Goal: Information Seeking & Learning: Learn about a topic

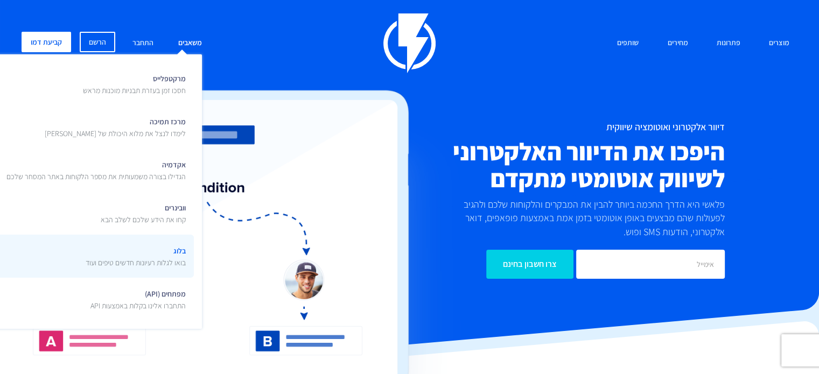
click at [168, 257] on p "בואו לגלות רעיונות חדשים טיפים ועוד" at bounding box center [136, 262] width 100 height 11
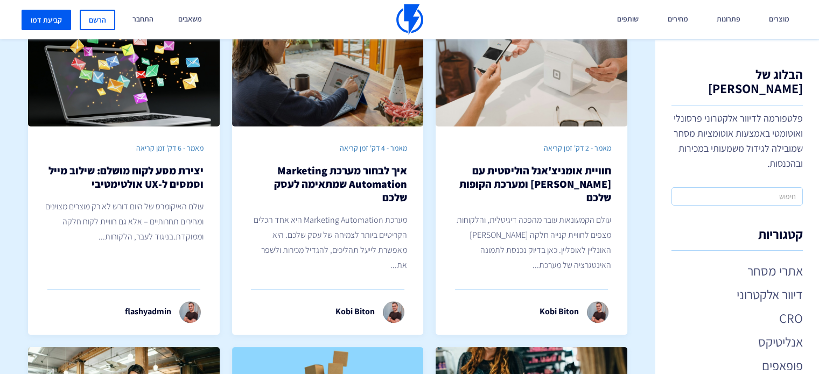
scroll to position [65, 0]
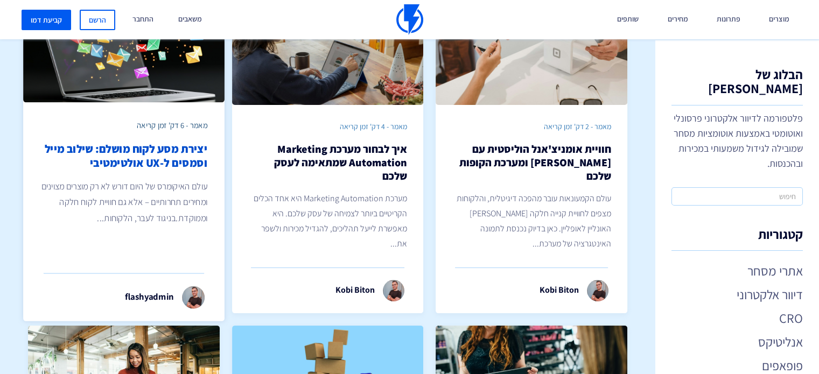
click at [162, 153] on h2 "יצירת מסע לקוח מושלם: שילוב מייל וסמסים ל-UX אולטימטיבי" at bounding box center [123, 156] width 167 height 29
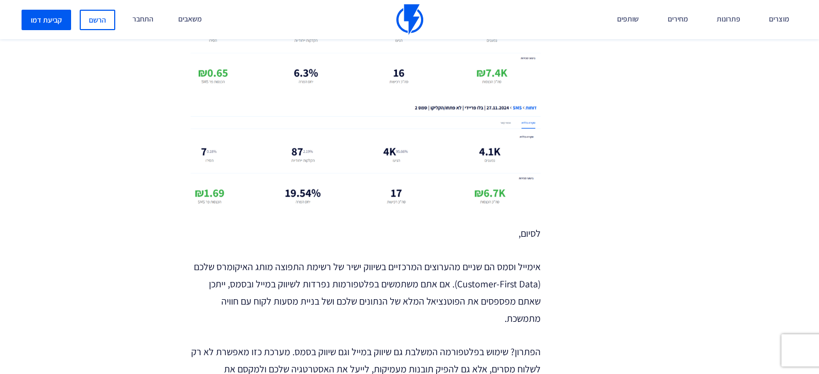
scroll to position [3640, 0]
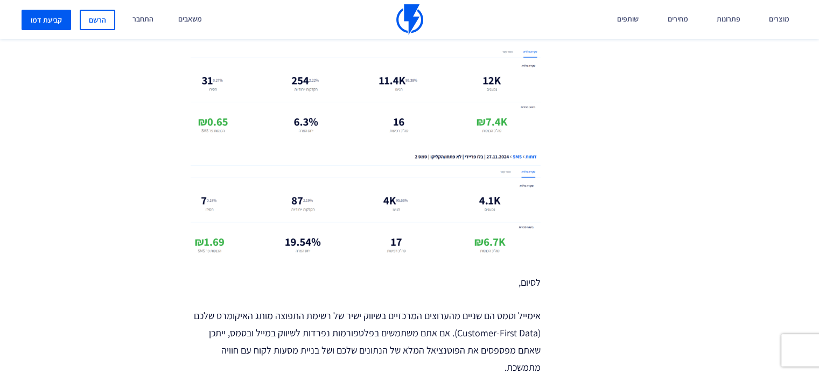
scroll to position [3596, 0]
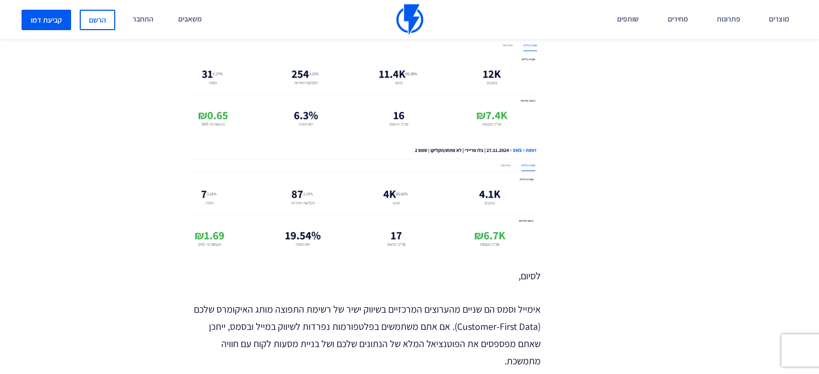
click at [540, 301] on p "אימייל וסמס הם שניים מהערוצים המרכזיים בשיווק ישיר של רשימת התפוצה מותג האיקומר…" at bounding box center [366, 335] width 350 height 69
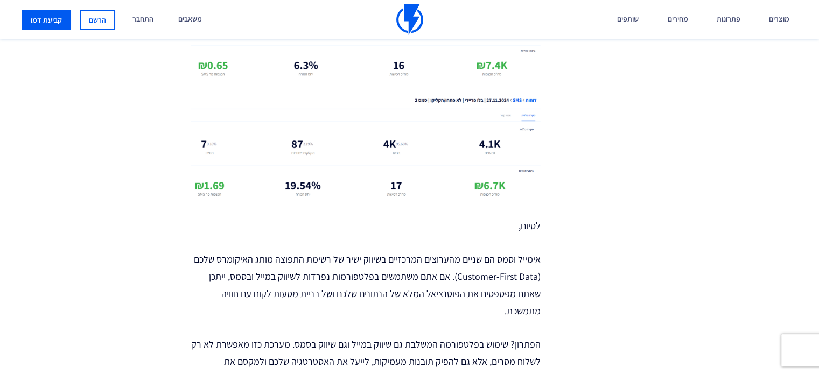
scroll to position [3661, 0]
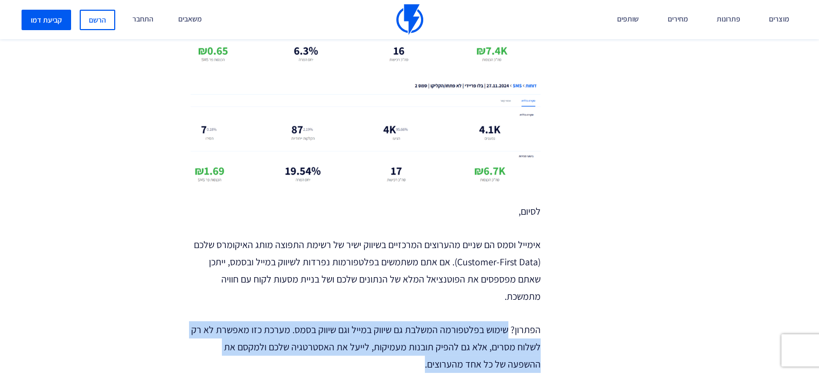
drag, startPoint x: 509, startPoint y: 274, endPoint x: 367, endPoint y: 312, distance: 147.6
click at [367, 321] on p "הפתרון? שימוש בפלטפורמה המשלבת גם שיווק במייל וגם שיווק בסמס. מערכת כזו מאפשרת …" at bounding box center [366, 347] width 350 height 52
copy p "שימוש בפלטפורמה המשלבת גם שיווק במייל וגם שיווק בסמס. מערכת כזו מאפשרת לא רק לש…"
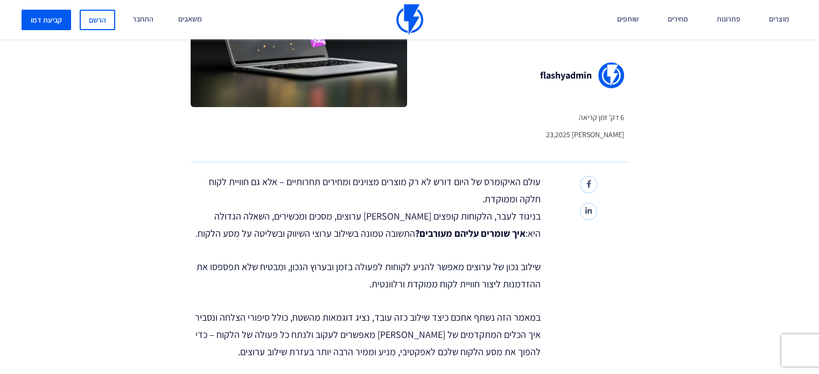
scroll to position [194, 0]
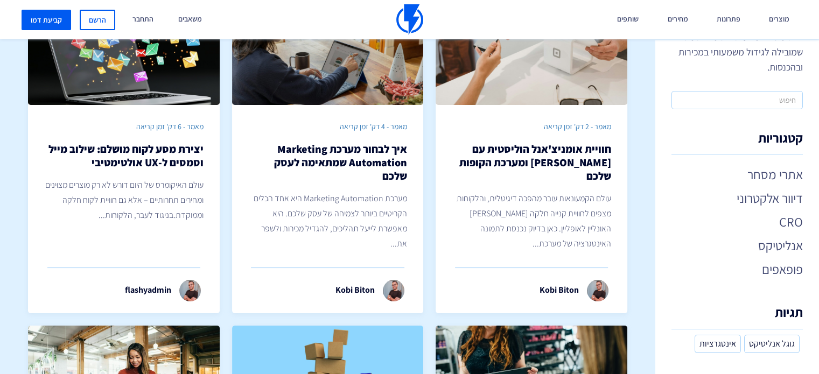
scroll to position [99, 0]
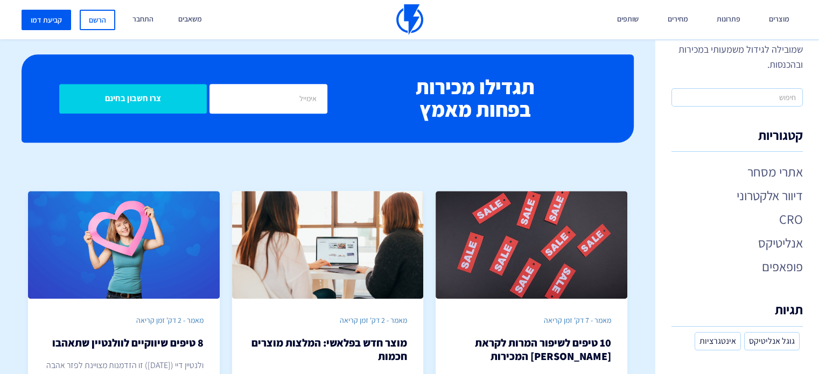
scroll to position [754, 0]
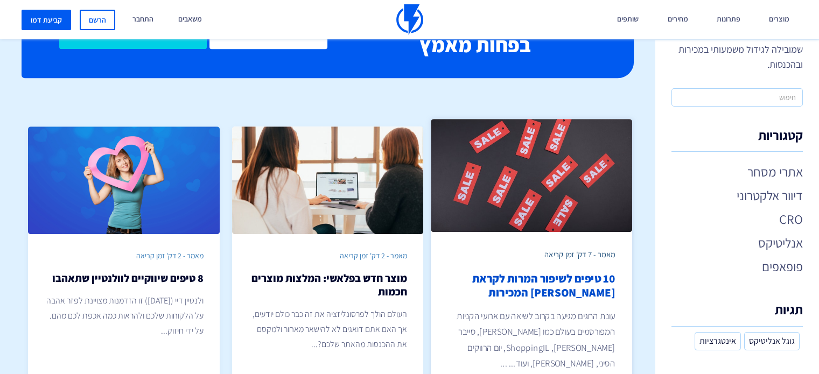
click at [580, 275] on h2 "10 טיפים לשיפור המרות לקראת [PERSON_NAME] המכירות" at bounding box center [531, 286] width 167 height 29
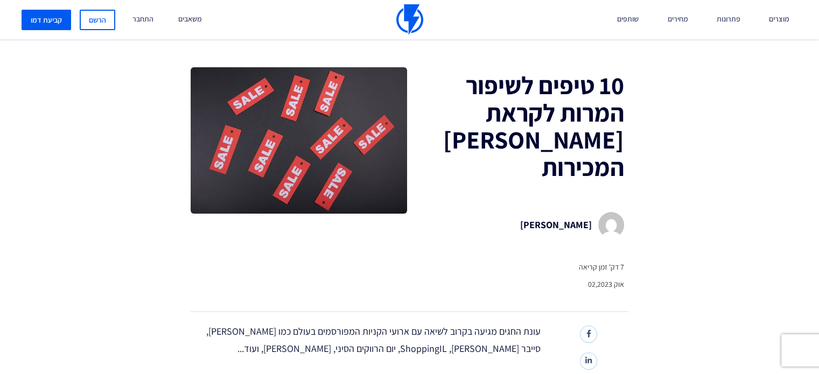
click at [580, 275] on div "10 טיפים לשיפור המרות לקראת [PERSON_NAME] המכירות [PERSON_NAME] 7 דק' זמן קריאה…" at bounding box center [410, 189] width 438 height 245
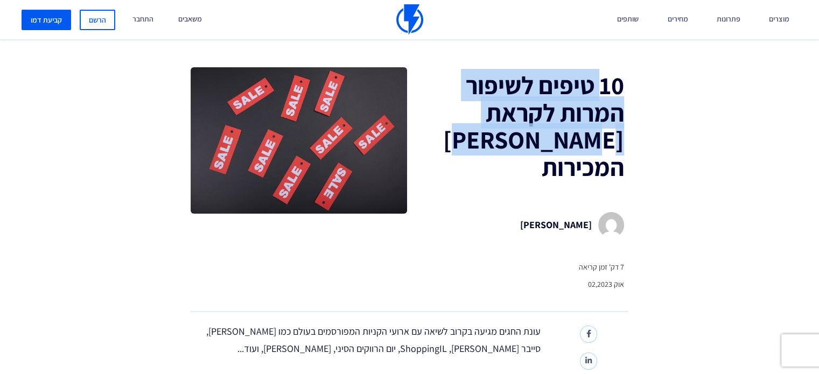
drag, startPoint x: 597, startPoint y: 92, endPoint x: 456, endPoint y: 137, distance: 147.6
click at [456, 137] on h1 "10 טיפים לשיפור המרות לקראת [PERSON_NAME] המכירות" at bounding box center [517, 126] width 212 height 109
copy h1 "טיפים לשיפור המרות לקראת [PERSON_NAME] המכירות"
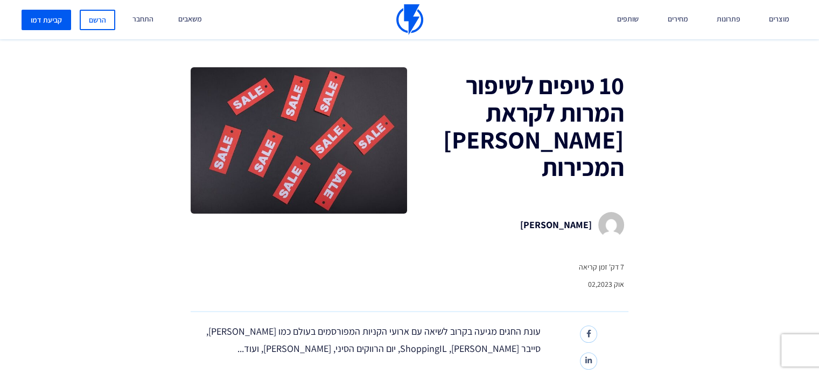
click at [464, 253] on div "10 טיפים לשיפור המרות לקראת [PERSON_NAME] המכירות [PERSON_NAME] 7 דק' זמן קריאה…" at bounding box center [517, 183] width 221 height 233
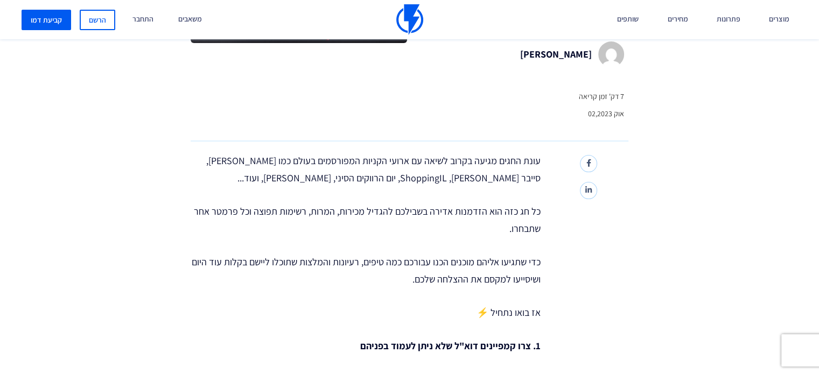
scroll to position [172, 0]
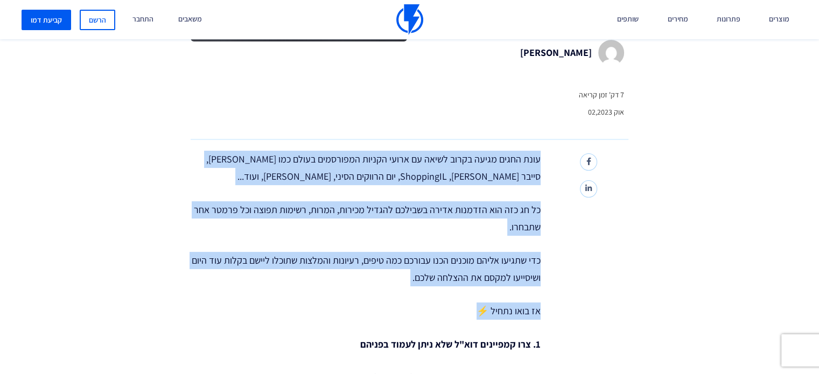
drag, startPoint x: 538, startPoint y: 132, endPoint x: 461, endPoint y: 285, distance: 171.5
copy div "עונת החגים מגיעה בקרוב לשיאה עם ארועי הקניות המפורסמים בעולם כמו [PERSON_NAME],…"
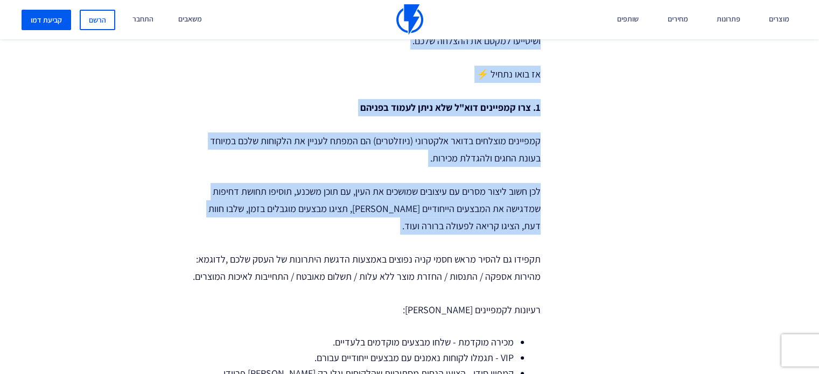
drag, startPoint x: 739, startPoint y: 221, endPoint x: 746, endPoint y: 226, distance: 8.8
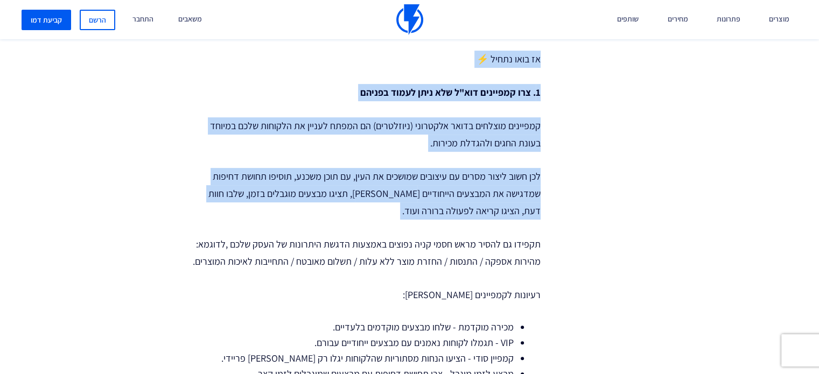
scroll to position [431, 0]
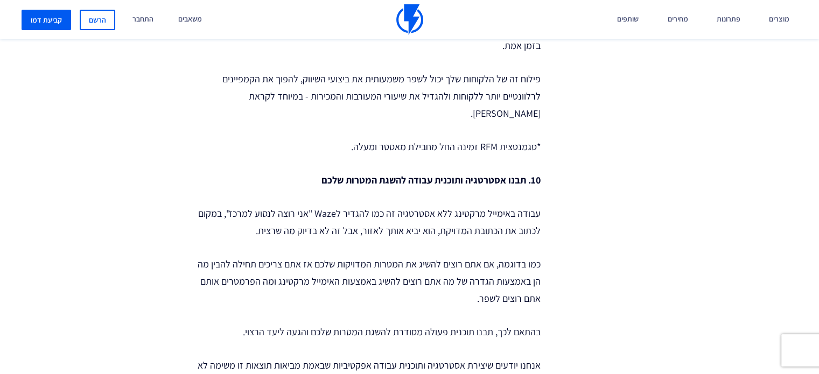
scroll to position [3037, 0]
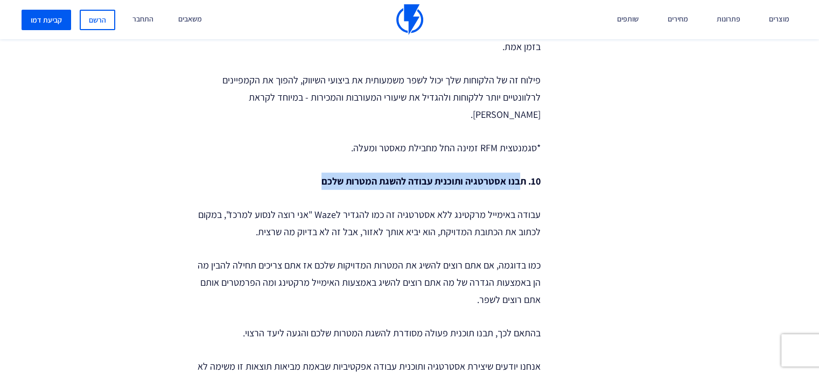
drag, startPoint x: 523, startPoint y: 88, endPoint x: 309, endPoint y: 92, distance: 214.3
click at [309, 173] on p "10. תבנו אסטרטגיה ותוכנית עבודה להשגת המטרות שלכם" at bounding box center [366, 181] width 350 height 17
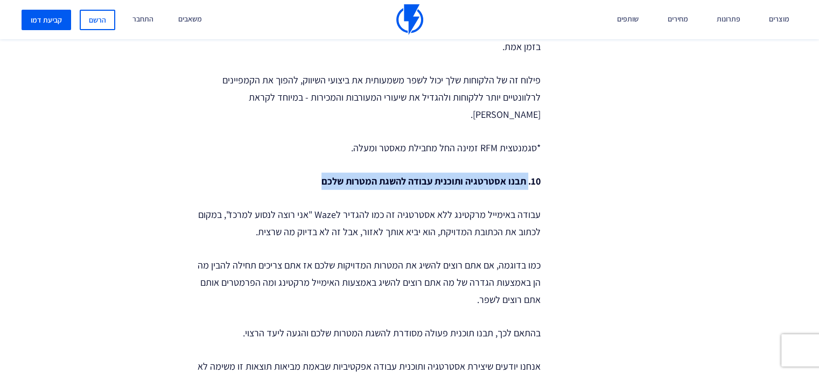
drag, startPoint x: 528, startPoint y: 86, endPoint x: 315, endPoint y: 74, distance: 213.5
copy strong "תבנו אסטרטגיה ותוכנית עבודה להשגת המטרות שלכם"
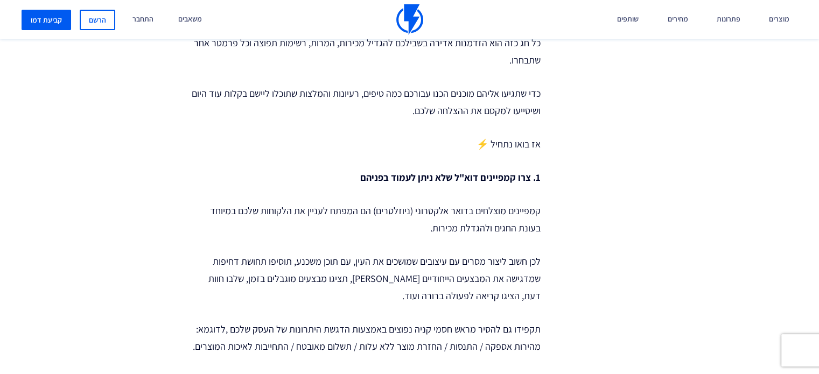
scroll to position [321, 0]
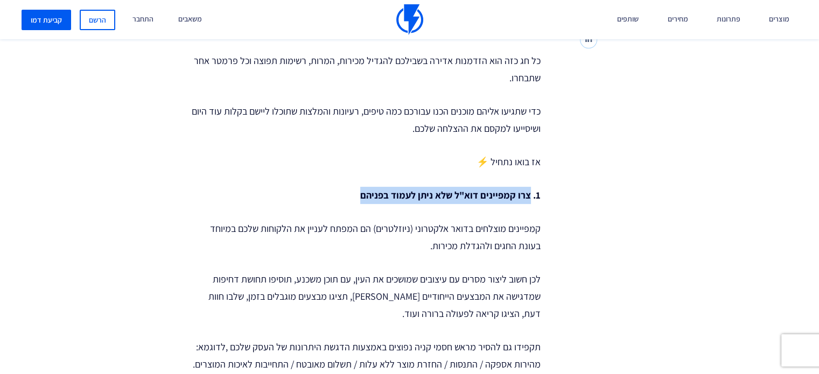
drag, startPoint x: 362, startPoint y: 170, endPoint x: 532, endPoint y: 167, distance: 170.2
click at [532, 187] on p "1. צרו קמפיינים דוא"ל שלא ניתן לעמוד בפניהם" at bounding box center [366, 195] width 350 height 17
copy strong "צרו קמפיינים דוא"ל שלא ניתן לעמוד בפניהם"
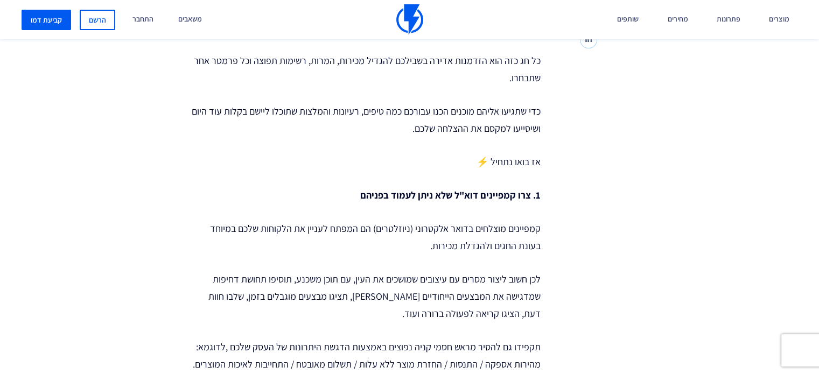
click at [512, 279] on p "לכן חשוב ליצור מסרים עם עיצובים שמושכים את העין, עם תוכן משכנע, תוסיפו תחושת דח…" at bounding box center [366, 297] width 350 height 52
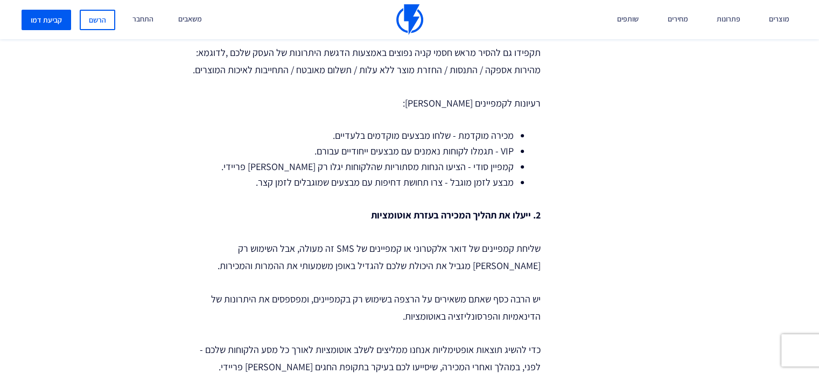
scroll to position [645, 0]
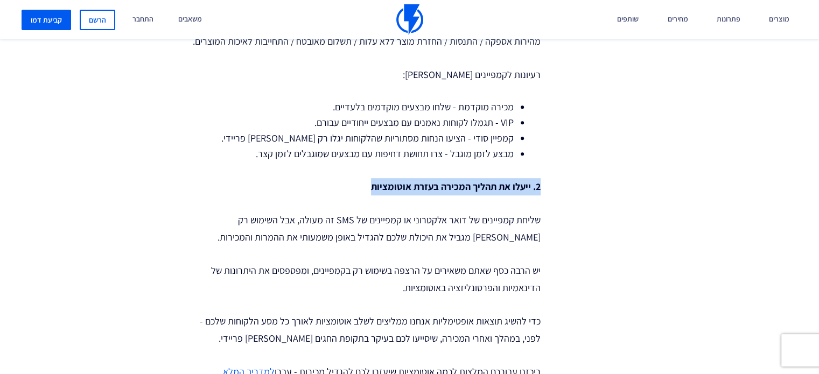
drag, startPoint x: 362, startPoint y: 156, endPoint x: 545, endPoint y: 147, distance: 183.3
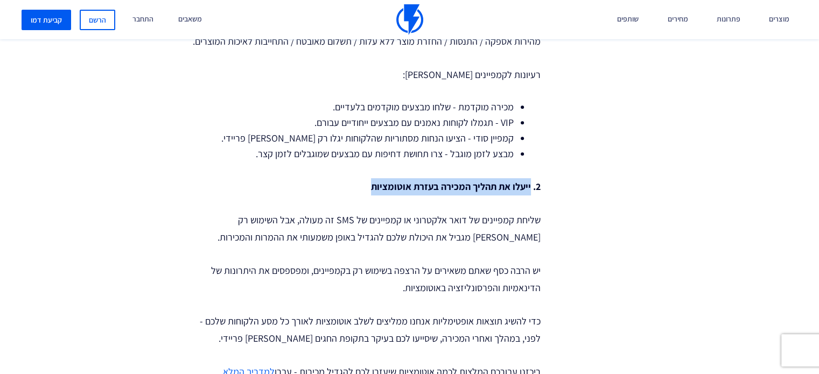
drag, startPoint x: 365, startPoint y: 161, endPoint x: 530, endPoint y: 158, distance: 165.9
click at [530, 178] on p "2. ייעלו את תהליך המכירה בעזרת אוטומציות" at bounding box center [366, 186] width 350 height 17
copy strong "ייעלו את תהליך המכירה בעזרת אוטומציות"
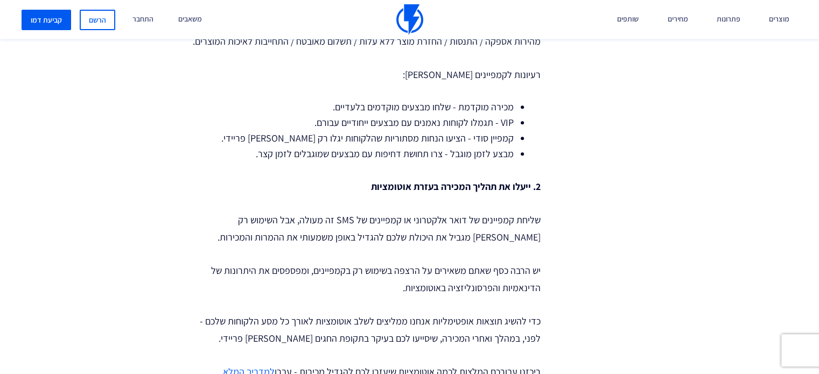
click at [450, 262] on p "יש הרבה כסף שאתם משאירים על הרצפה בשימוש רק בקמפיינים, ומפספסים את היתרונות של …" at bounding box center [366, 279] width 350 height 34
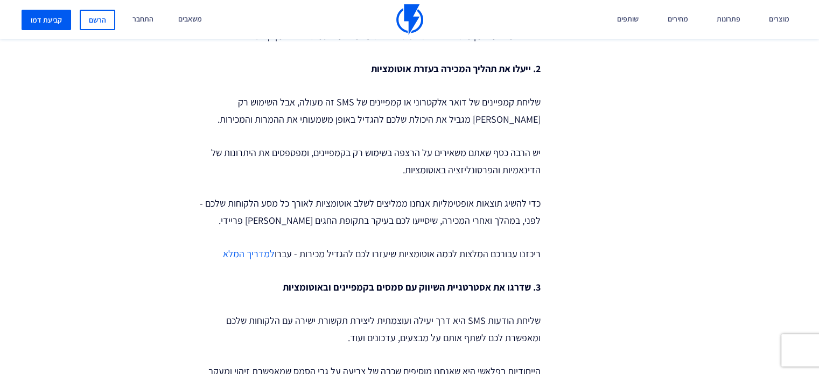
scroll to position [817, 0]
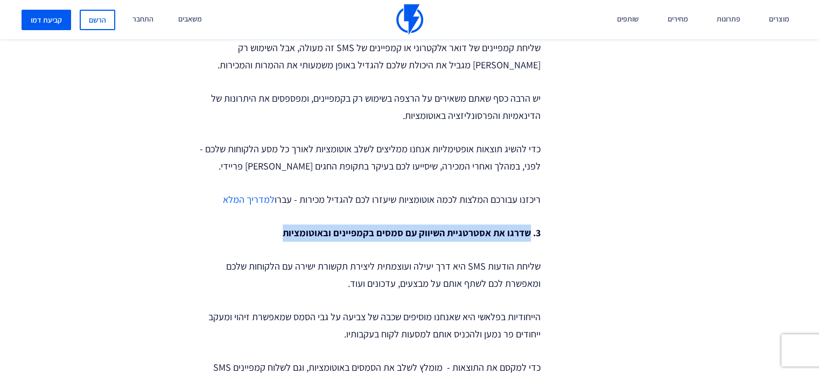
drag, startPoint x: 280, startPoint y: 206, endPoint x: 528, endPoint y: 200, distance: 248.3
click at [528, 225] on p "3. שדרגו את אסטרטגיית השיווק עם סמסים בקמפיינים ובאוטומציות" at bounding box center [366, 233] width 350 height 17
copy strong "שדרגו את אסטרטגיית השיווק עם סמסים בקמפיינים ובאוטומציות"
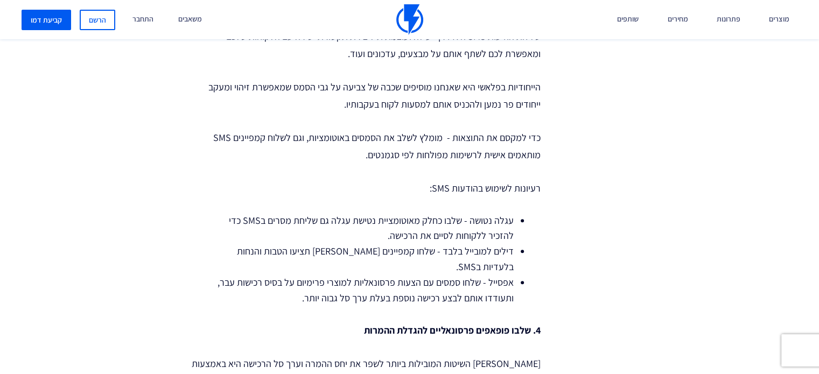
scroll to position [1075, 0]
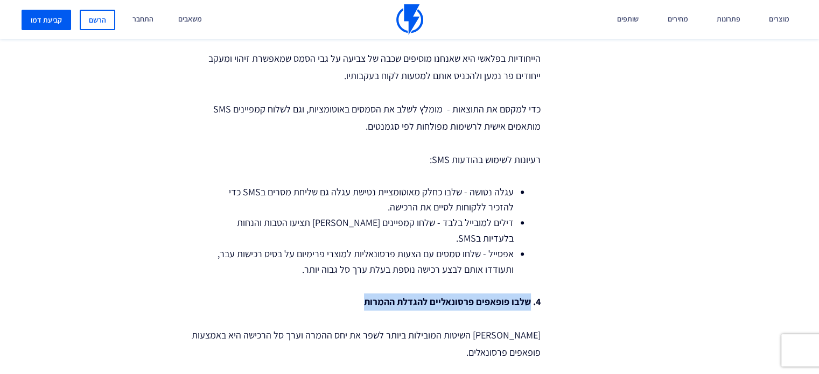
drag, startPoint x: 360, startPoint y: 264, endPoint x: 529, endPoint y: 256, distance: 169.3
click at [529, 293] on p "4. שלבו פופאפים פרסונאליים להגדלת ההמרות" at bounding box center [366, 301] width 350 height 17
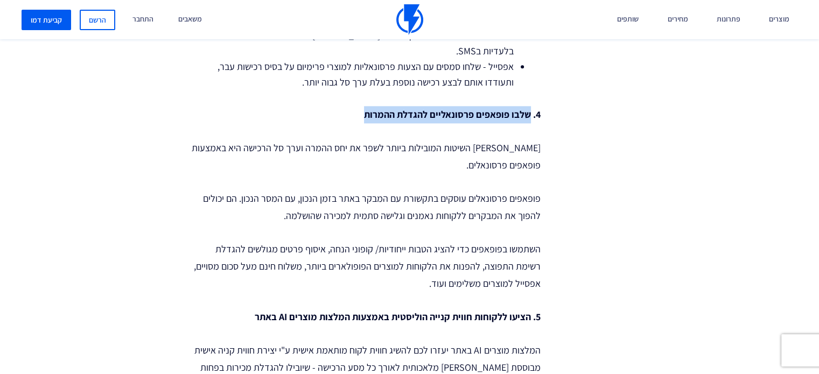
scroll to position [1269, 0]
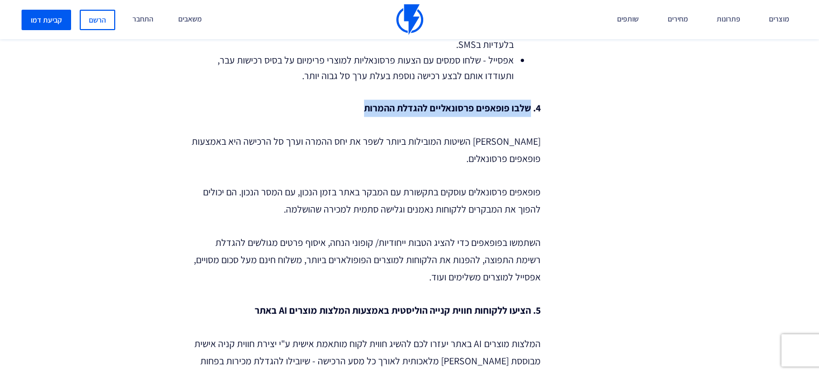
copy strong "שלבו פופאפים פרסונאליים להגדלת ההמרות"
click at [538, 184] on p "פופאפים פרסונאלים עוסקים בתקשורת עם המבקר באתר בזמן הנכון, עם המסר הנכון. הם יכ…" at bounding box center [366, 201] width 350 height 34
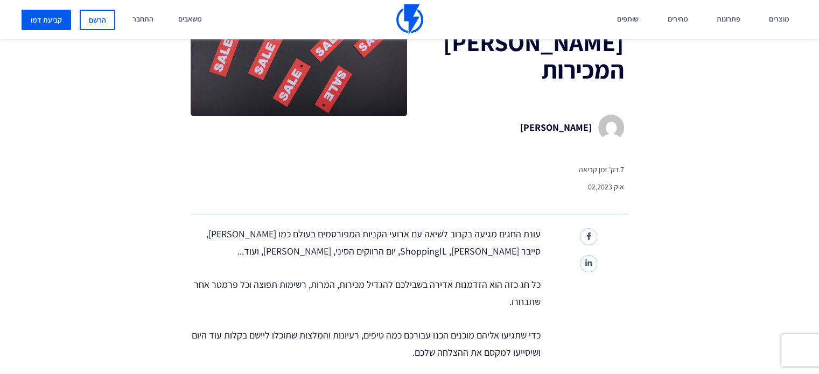
scroll to position [85, 0]
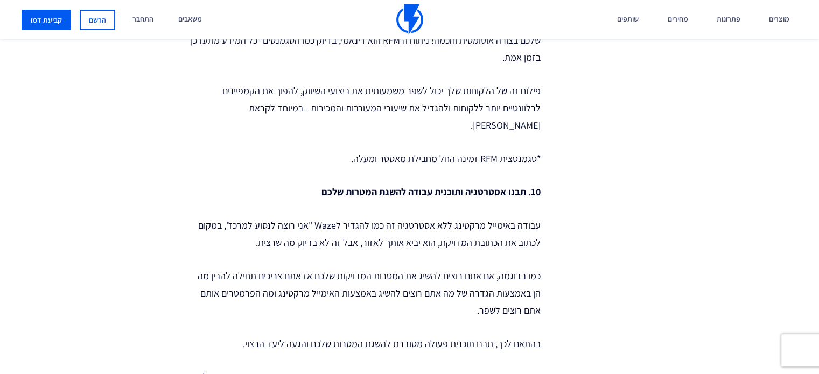
scroll to position [3020, 0]
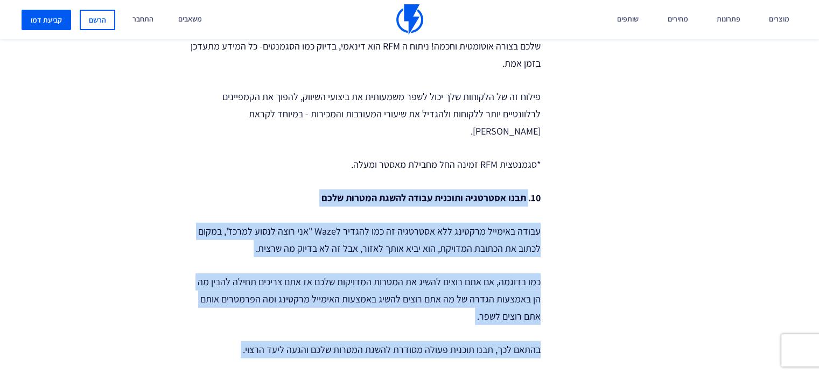
drag, startPoint x: 528, startPoint y: 103, endPoint x: 235, endPoint y: 318, distance: 363.1
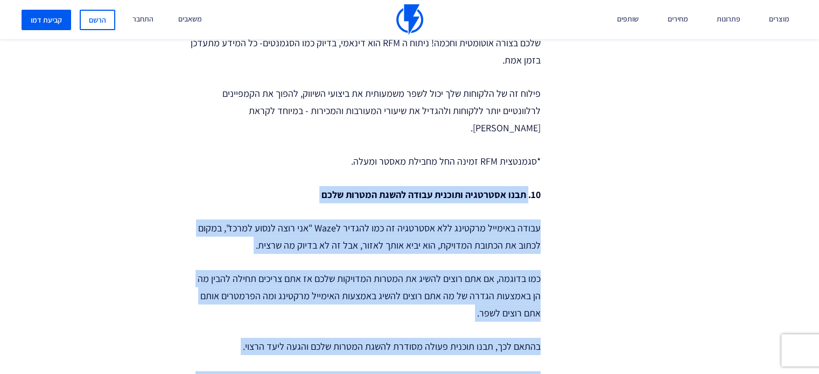
scroll to position [3035, 0]
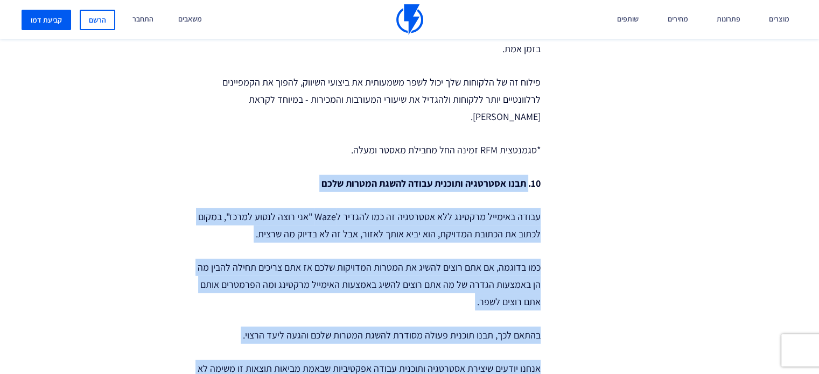
copy div "lore ipsumdol sitamet conse adipi elitse doei tempo incidid utlabor etd magnaal…"
